Goal: Information Seeking & Learning: Understand process/instructions

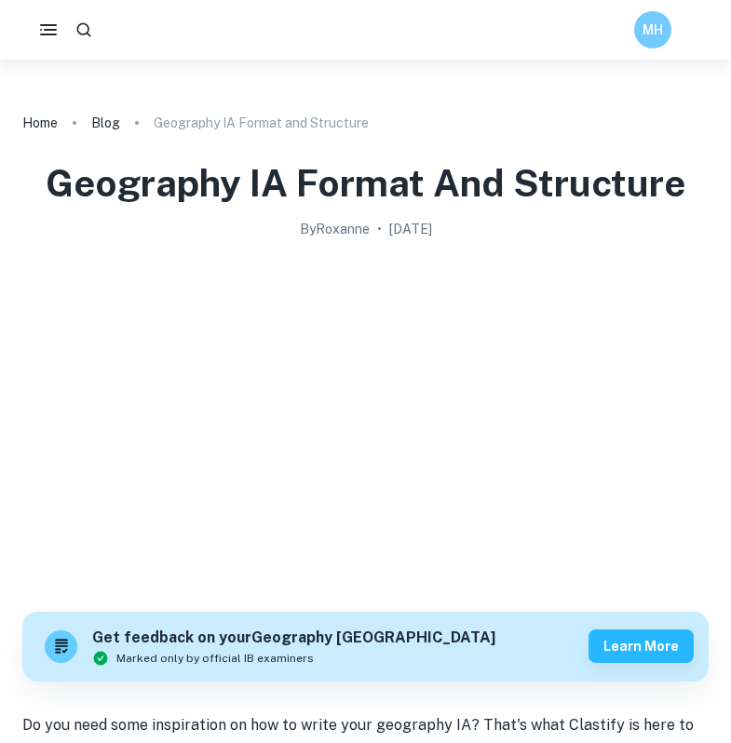
checkbox input "true"
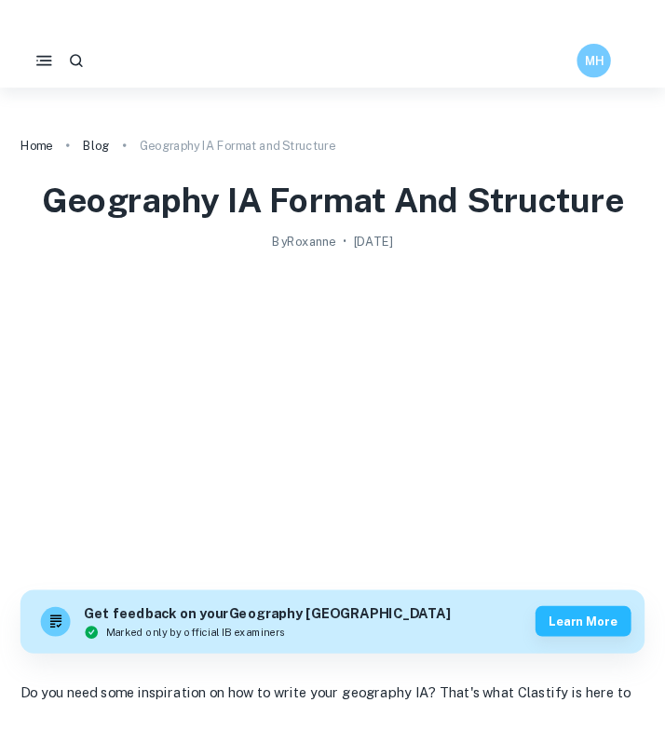
scroll to position [2984, 0]
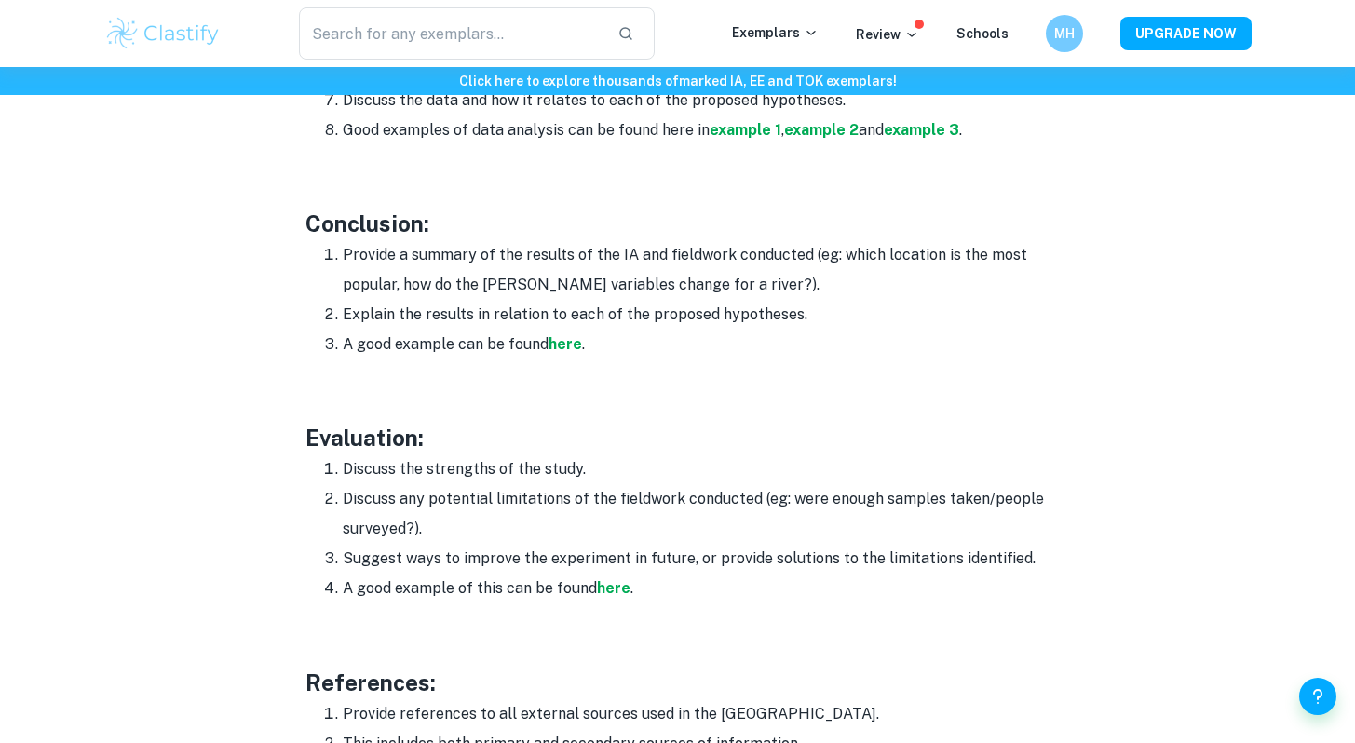
click at [344, 240] on li "Provide a summary of the results of the IA and fieldwork conducted (eg: which l…" at bounding box center [697, 270] width 708 height 60
click at [418, 244] on li "Provide a summary of the results of the IA and fieldwork conducted (eg: which l…" at bounding box center [697, 270] width 708 height 60
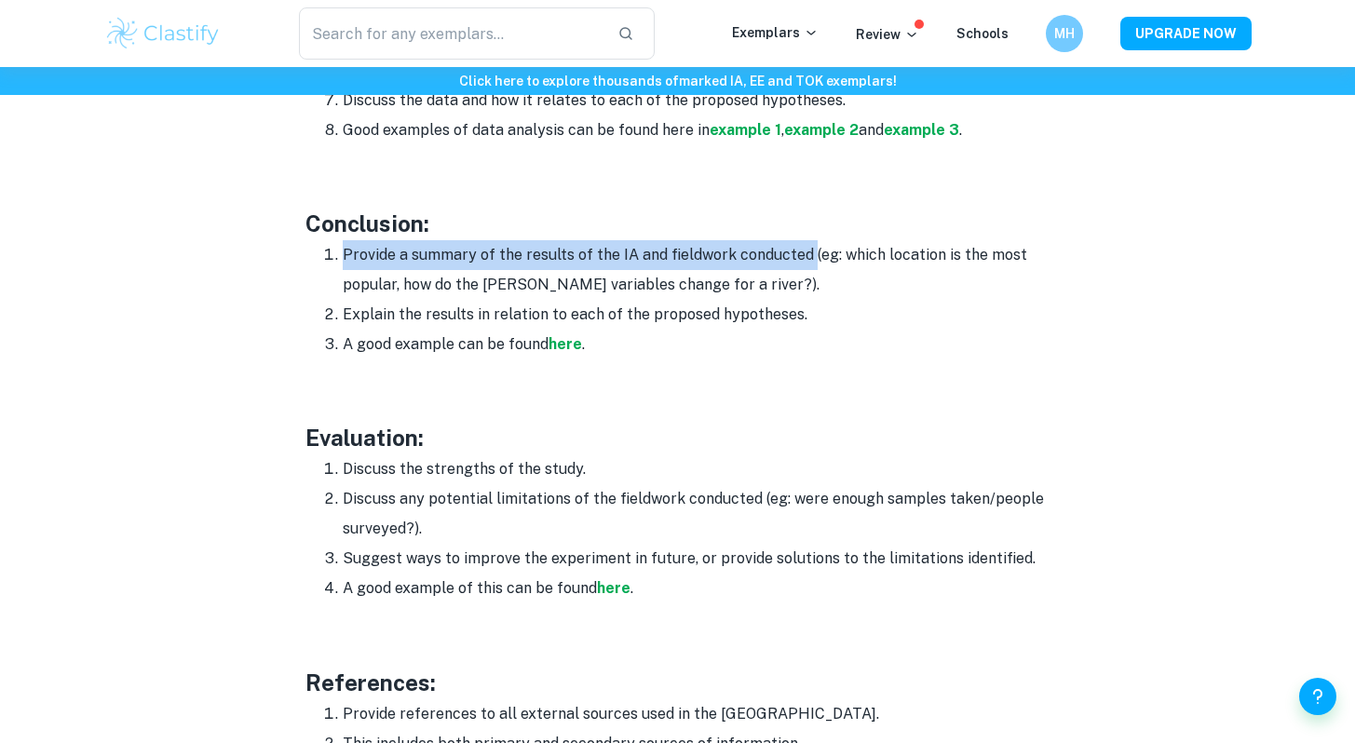
drag, startPoint x: 342, startPoint y: 223, endPoint x: 807, endPoint y: 213, distance: 465.6
click at [730, 240] on li "Provide a summary of the results of the IA and fieldwork conducted (eg: which l…" at bounding box center [697, 270] width 708 height 60
copy li "Provide a summary of the results of the IA and fieldwork conducted"
drag, startPoint x: 343, startPoint y: 282, endPoint x: 866, endPoint y: 295, distance: 523.4
click at [730, 300] on li "Explain the results in relation to each of the proposed hypotheses." at bounding box center [697, 315] width 708 height 30
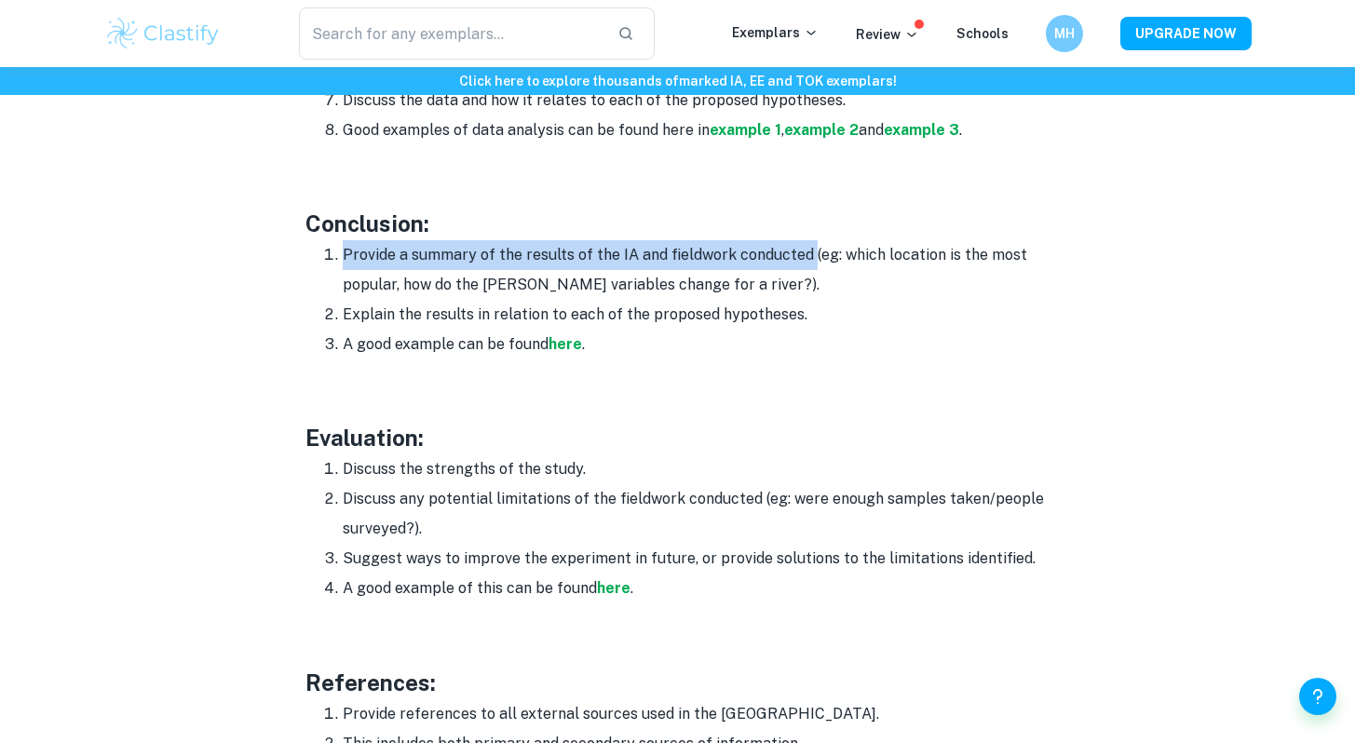
copy li "Explain the results in relation to each of the proposed hypotheses."
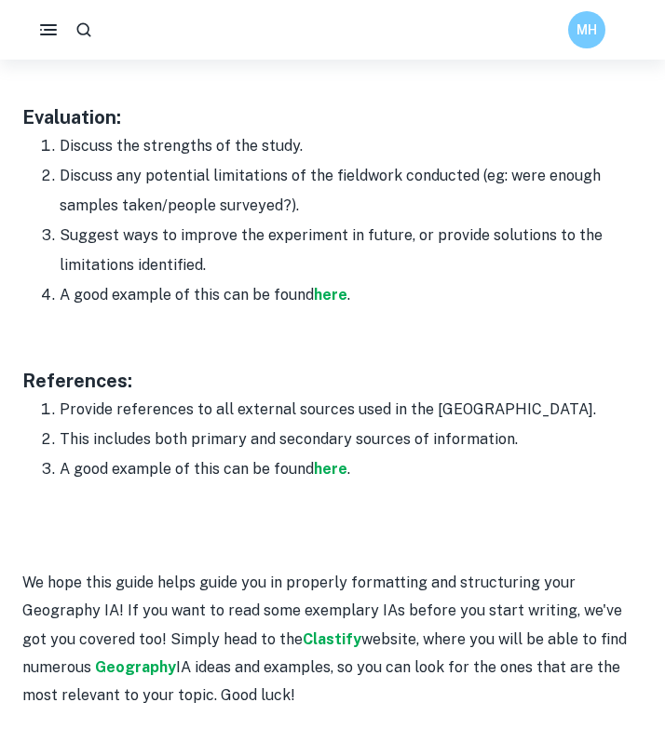
scroll to position [3440, 0]
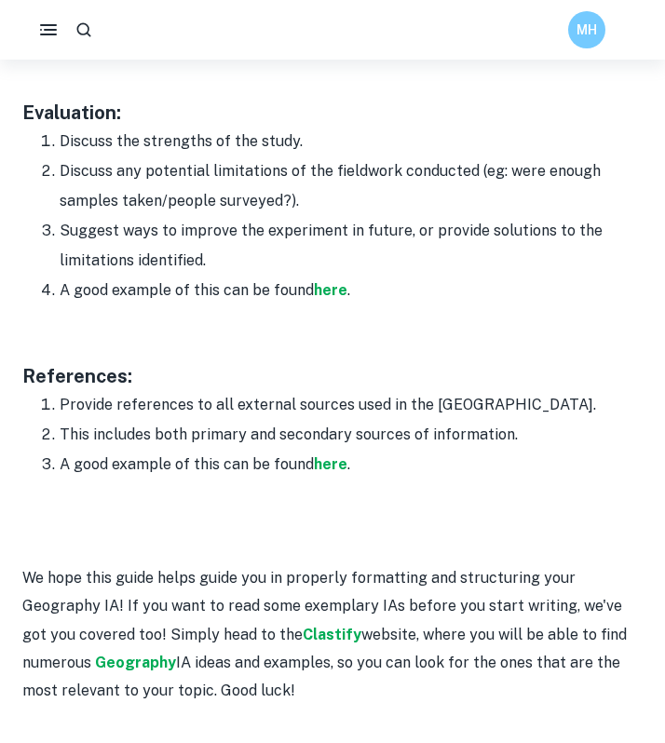
click at [331, 536] on p at bounding box center [332, 550] width 620 height 28
click at [370, 420] on li "This includes both primary and secondary sources of information." at bounding box center [351, 435] width 583 height 30
